Goal: Task Accomplishment & Management: Manage account settings

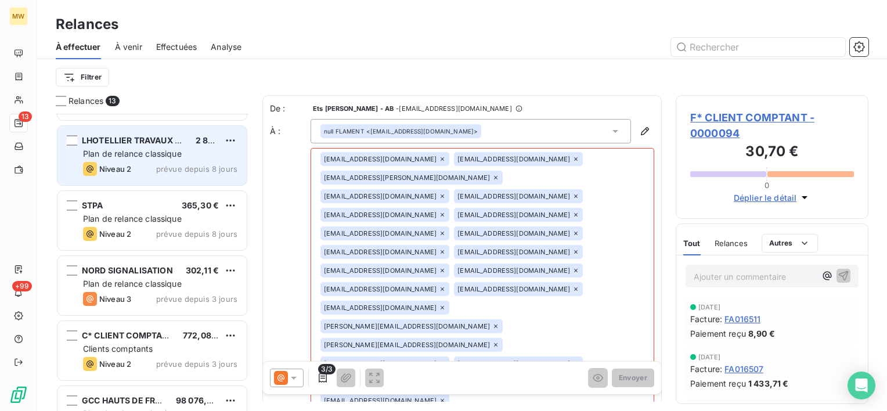
scroll to position [522, 0]
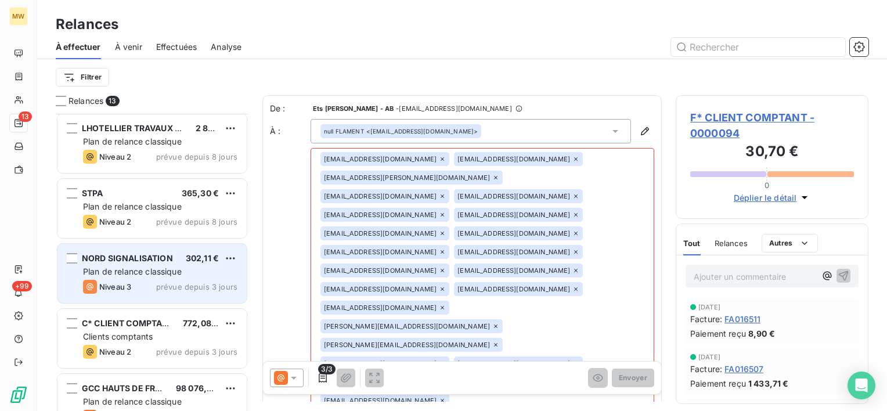
click at [149, 266] on div "Plan de relance classique" at bounding box center [160, 272] width 154 height 12
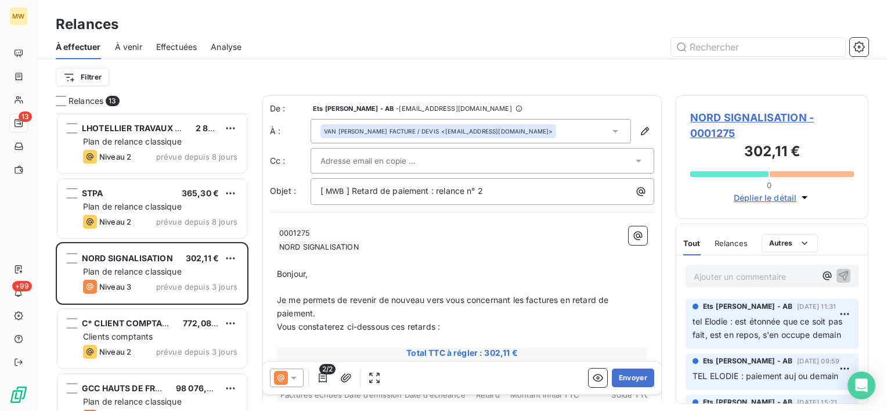
click at [742, 270] on p "Ajouter un commentaire ﻿" at bounding box center [755, 276] width 122 height 15
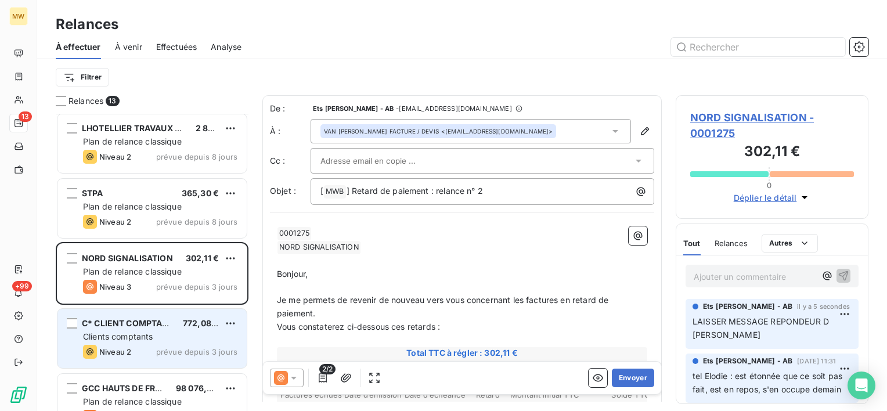
scroll to position [548, 0]
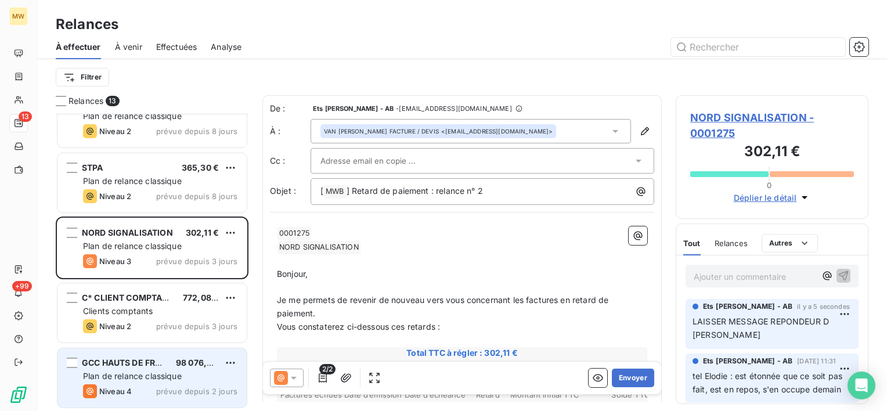
click at [130, 360] on span "GCC HAUTS DE FRANCE" at bounding box center [130, 363] width 97 height 10
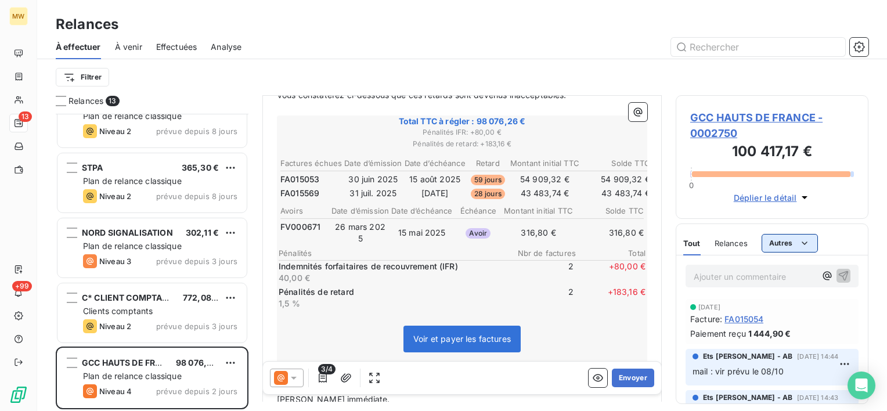
click at [787, 239] on html "MW 13 +99 Relances À effectuer À venir Effectuées Analyse Filtrer Relances 13 E…" at bounding box center [443, 205] width 887 height 411
click at [797, 270] on div "Commentaires" at bounding box center [801, 268] width 70 height 19
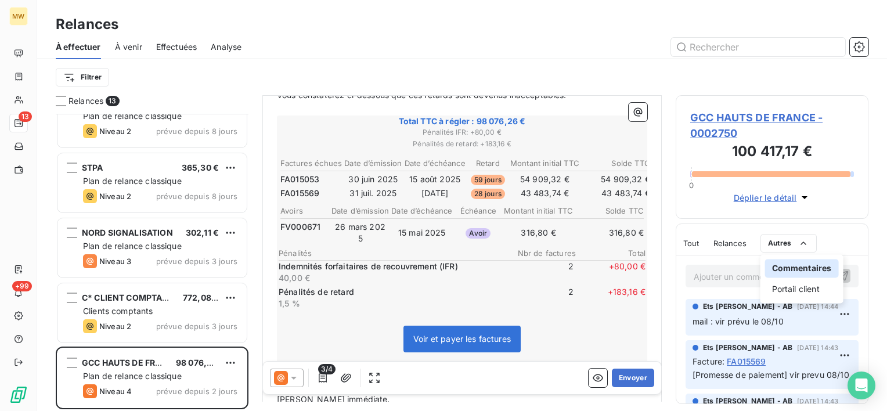
click at [838, 214] on html "MW 13 +99 Relances À effectuer À venir Effectuées Analyse Filtrer Relances 13 E…" at bounding box center [443, 205] width 887 height 411
